Goal: Consume media (video, audio): Consume media (video, audio)

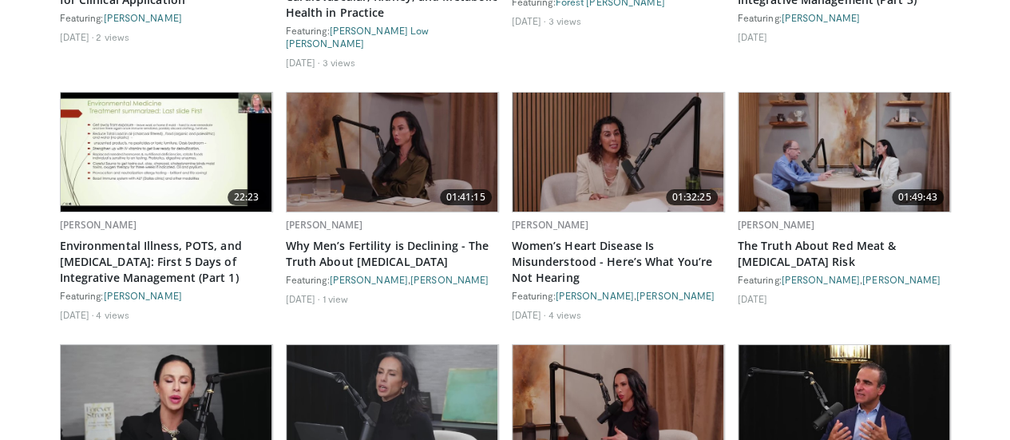
scroll to position [3114, 0]
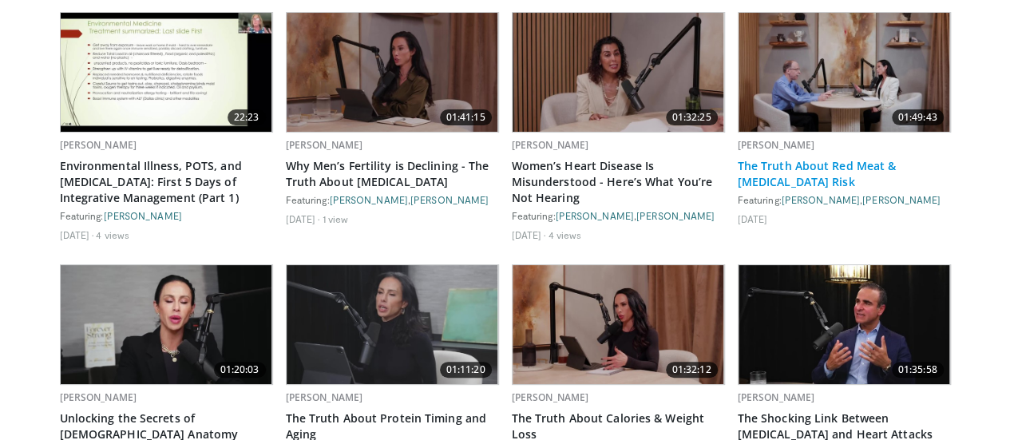
click at [816, 190] on link "The Truth About Red Meat & [MEDICAL_DATA] Risk" at bounding box center [844, 174] width 213 height 32
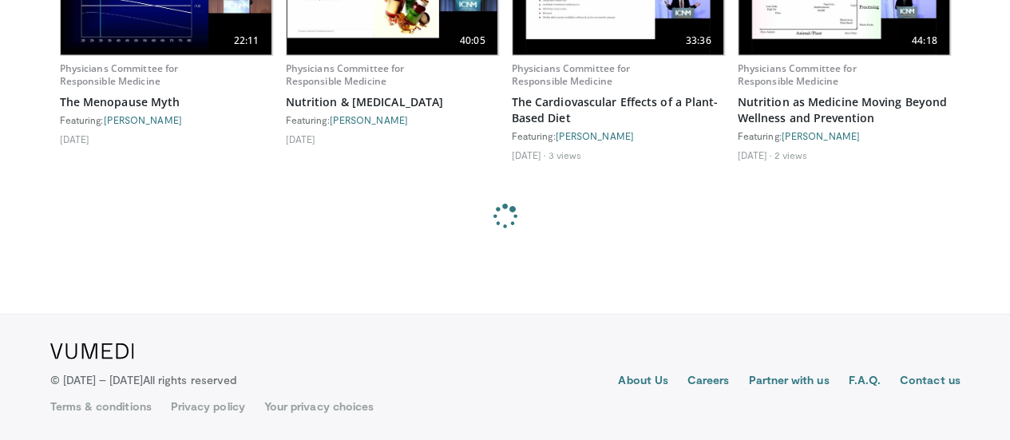
scroll to position [5337, 0]
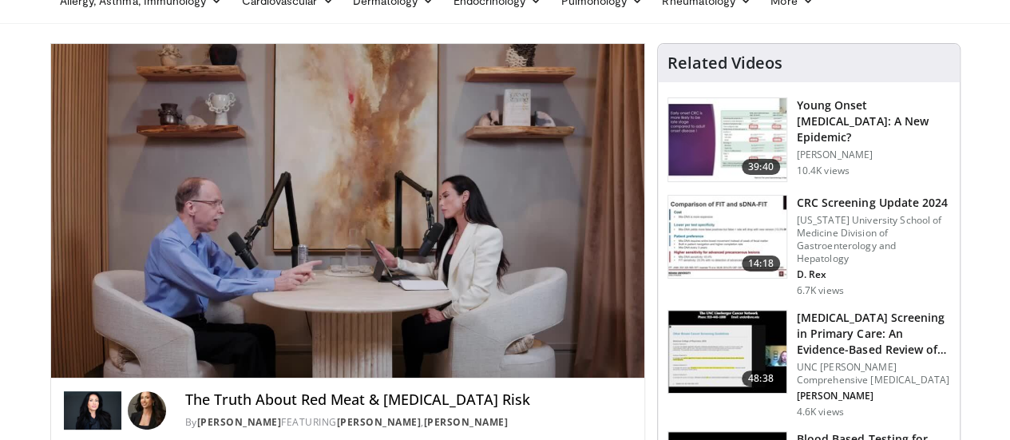
scroll to position [160, 0]
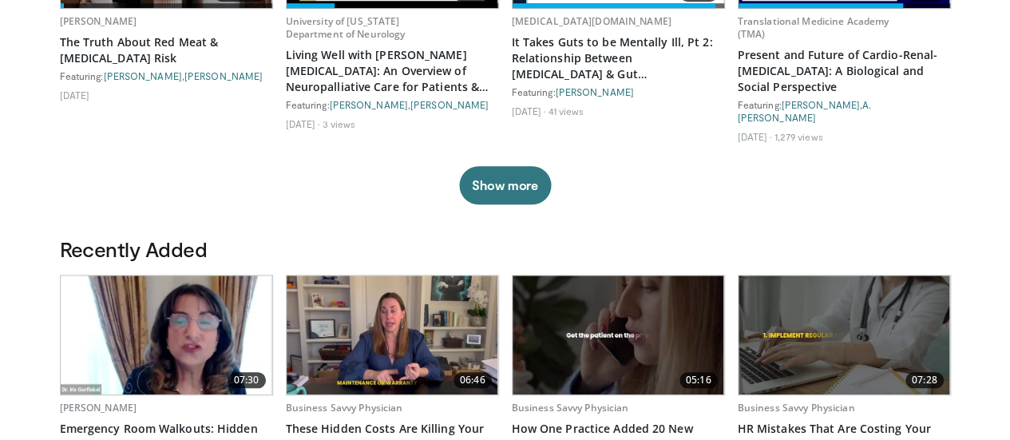
scroll to position [719, 0]
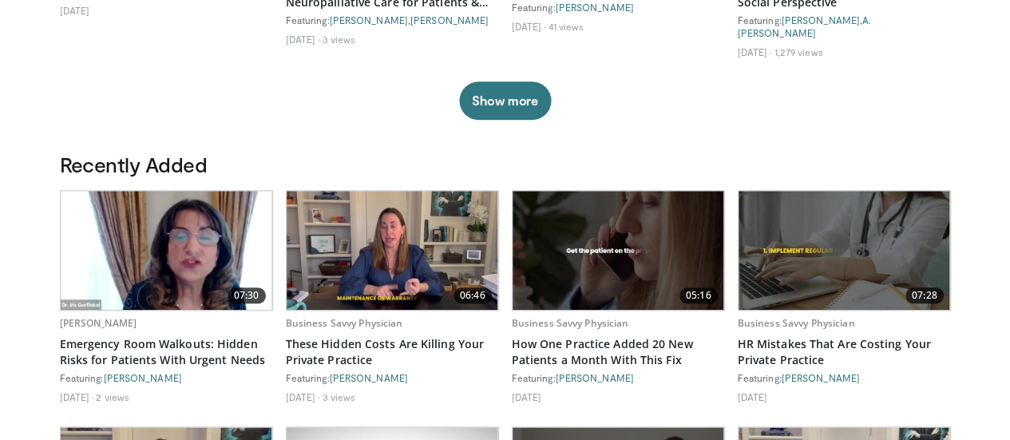
click at [488, 103] on button "Show more" at bounding box center [505, 100] width 92 height 38
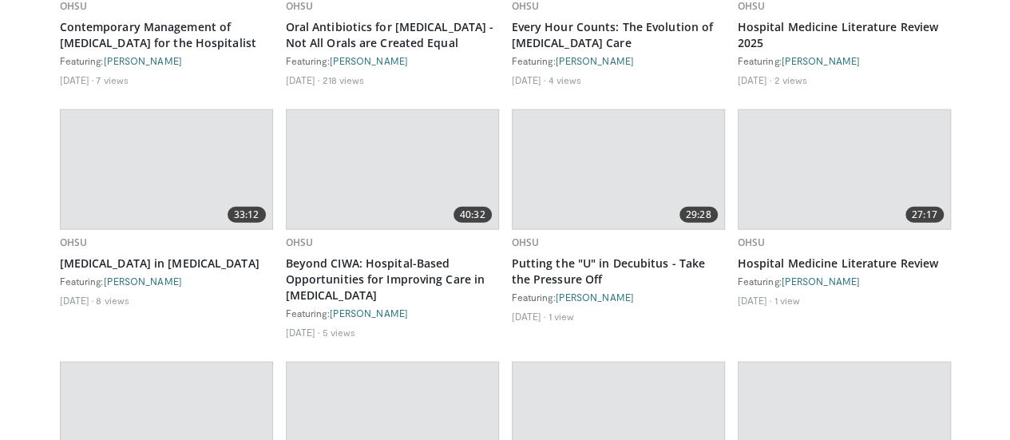
scroll to position [11052, 0]
